Goal: Check status: Check status

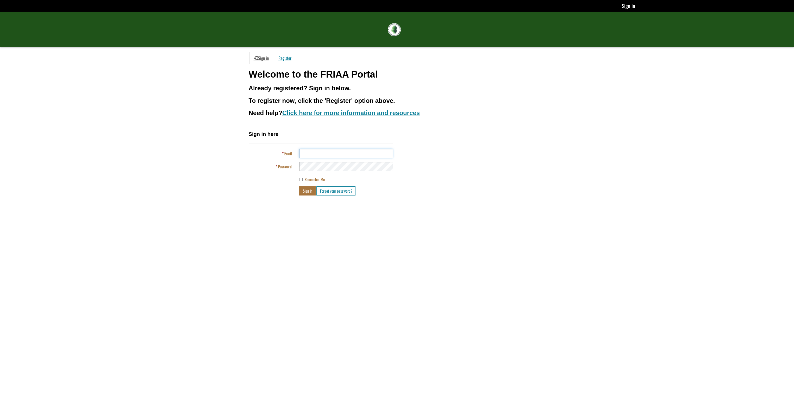
click at [321, 153] on input "Email" at bounding box center [346, 153] width 94 height 9
type input "**********"
click at [299, 187] on button "Sign in" at bounding box center [307, 191] width 16 height 9
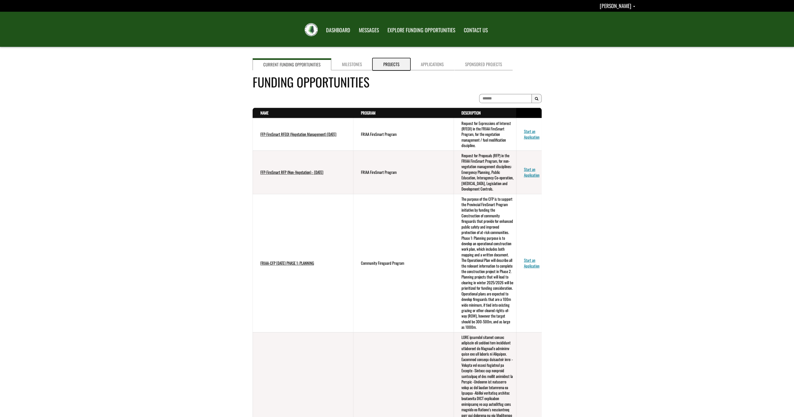
click at [395, 63] on link "Projects" at bounding box center [392, 64] width 38 height 12
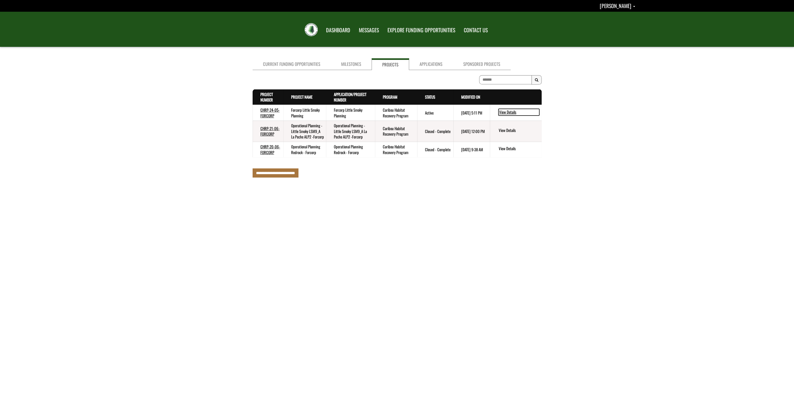
click at [514, 111] on link "View Details" at bounding box center [519, 112] width 41 height 7
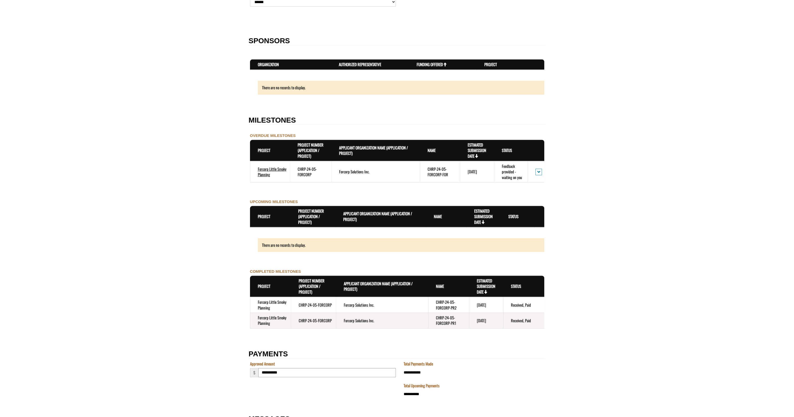
scroll to position [469, 0]
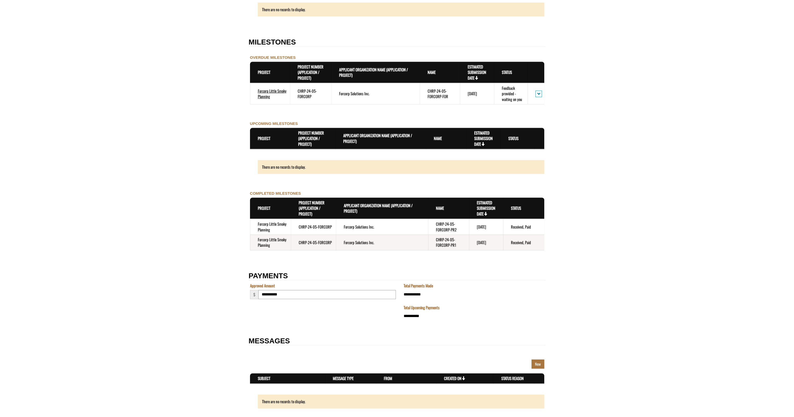
click at [449, 228] on td "CHRP-24-05-FORCORP-PR2" at bounding box center [448, 227] width 41 height 16
click at [363, 227] on td "Forcorp Solutions Inc." at bounding box center [382, 227] width 92 height 16
click at [289, 228] on td "Forcorp Little Smoky Planning" at bounding box center [270, 227] width 41 height 16
click at [267, 226] on td "Forcorp Little Smoky Planning" at bounding box center [270, 227] width 41 height 16
click at [264, 239] on td "Forcorp Little Smoky Planning" at bounding box center [270, 242] width 41 height 15
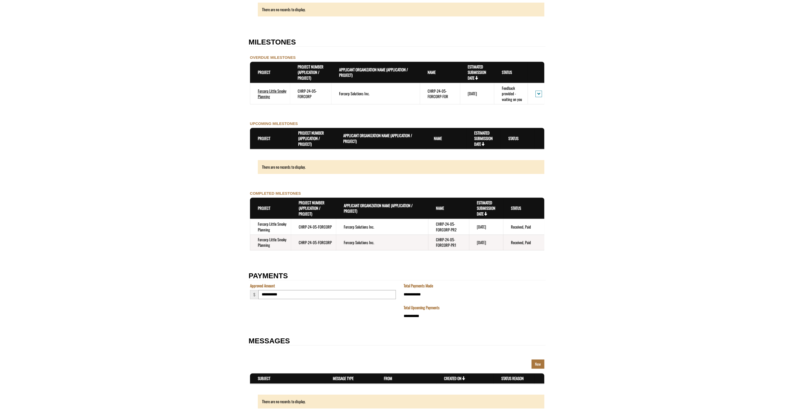
click at [305, 240] on td "CHRP-24-05-FORCORP" at bounding box center [313, 242] width 45 height 15
click at [362, 243] on td "Forcorp Solutions Inc." at bounding box center [382, 242] width 92 height 15
click at [452, 241] on td "CHRP-24-05-FORCORP-PR1" at bounding box center [448, 242] width 41 height 15
click at [482, 241] on time "[DATE]" at bounding box center [481, 243] width 9 height 6
click at [540, 94] on span "action menu" at bounding box center [538, 94] width 3 height 4
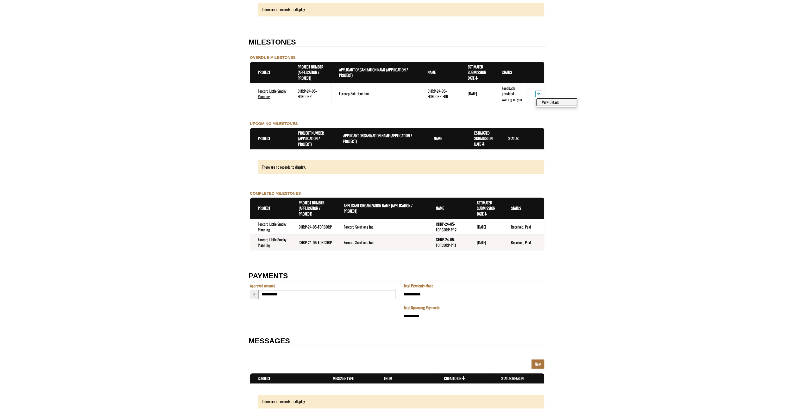
click at [546, 102] on link "View Details" at bounding box center [557, 102] width 40 height 7
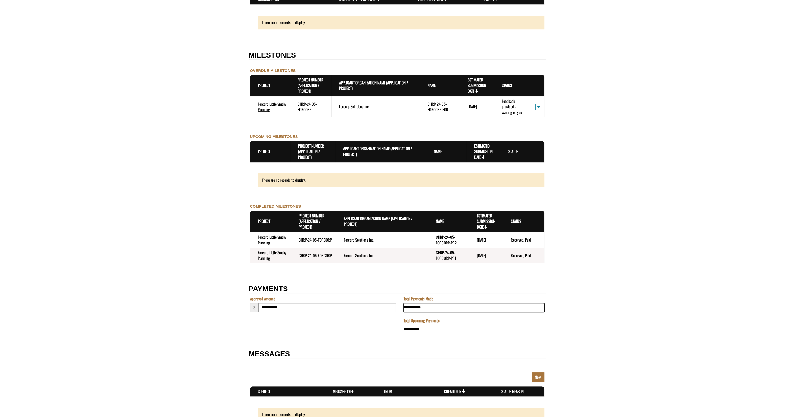
click at [428, 308] on input "**********" at bounding box center [474, 307] width 141 height 9
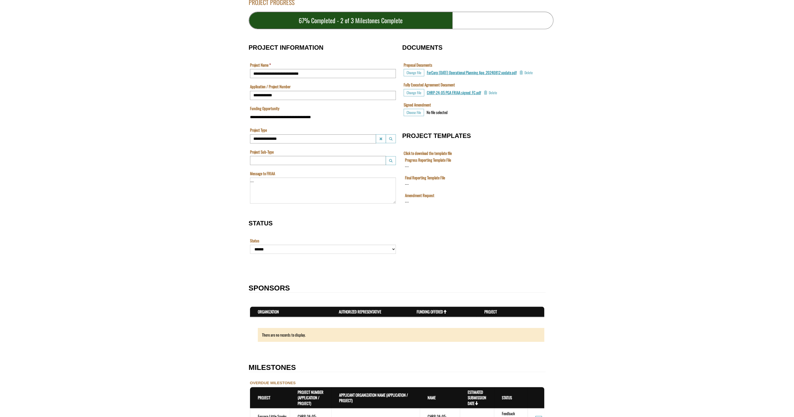
scroll to position [13, 0]
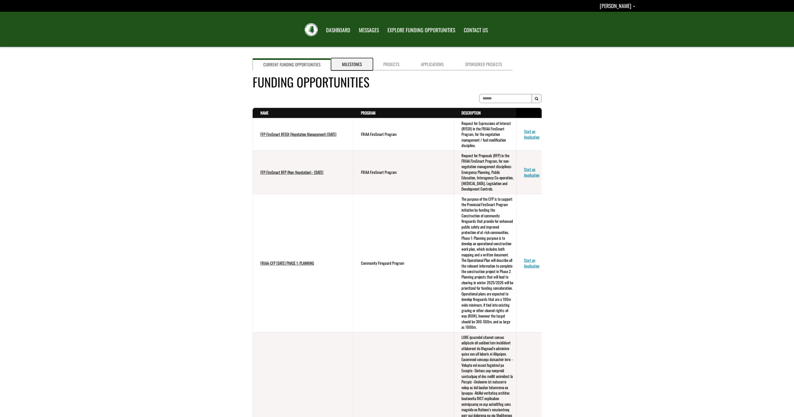
click at [344, 65] on link "Milestones" at bounding box center [351, 64] width 41 height 12
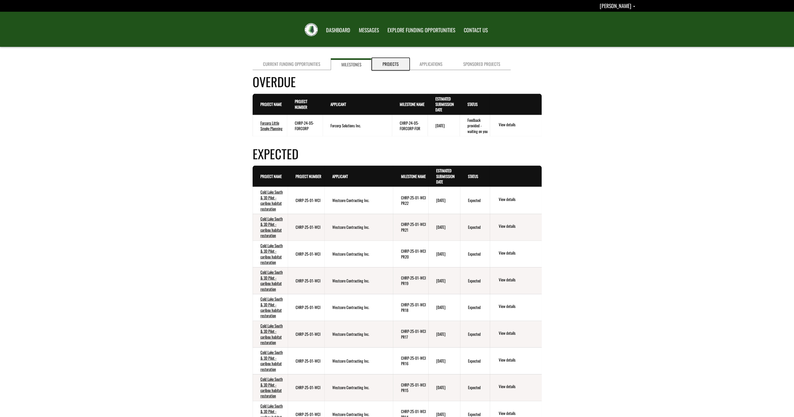
click at [391, 64] on link "Projects" at bounding box center [390, 64] width 37 height 12
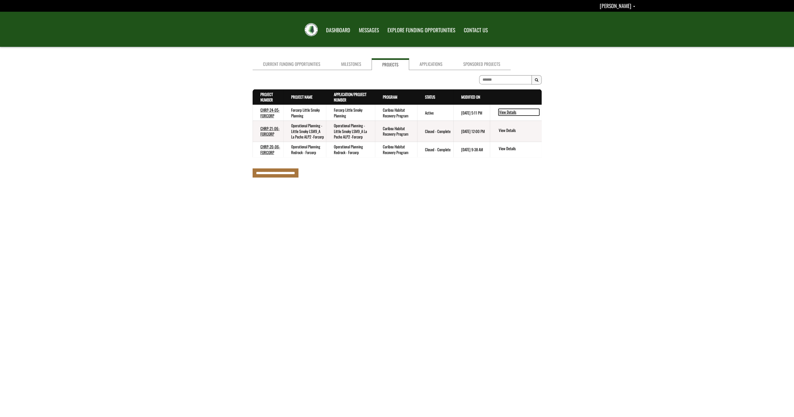
click at [504, 112] on link "View Details" at bounding box center [519, 112] width 41 height 7
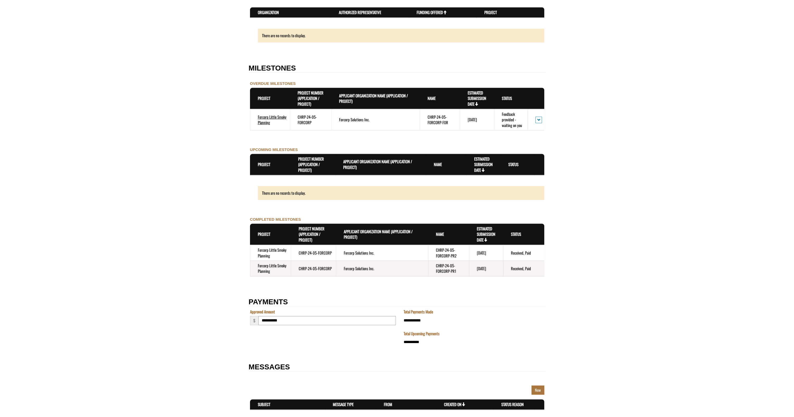
scroll to position [595, 0]
